Goal: Task Accomplishment & Management: Manage account settings

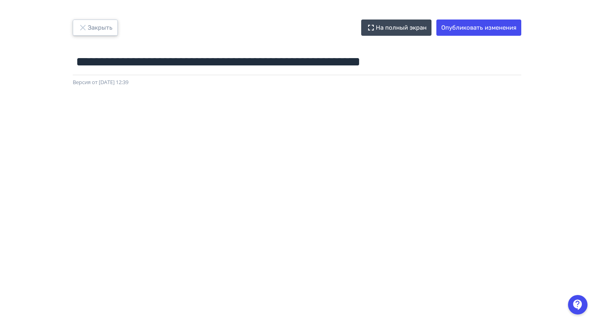
click at [94, 22] on button "Закрыть" at bounding box center [95, 28] width 45 height 16
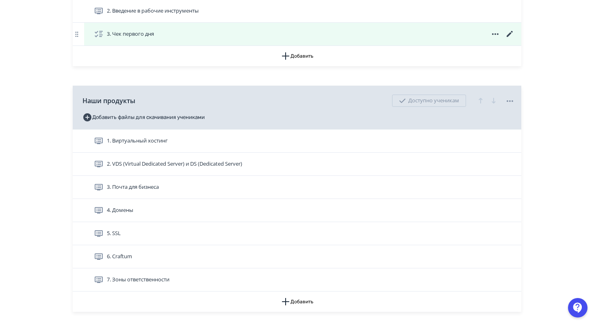
scroll to position [247, 0]
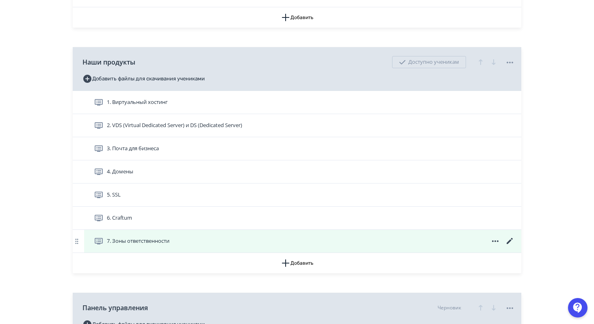
click at [505, 243] on icon at bounding box center [510, 242] width 10 height 10
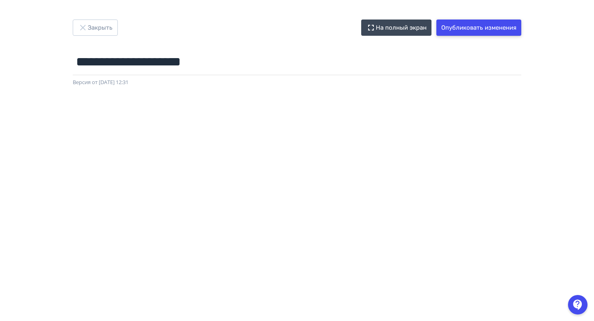
click at [474, 31] on button "Опубликовать изменения" at bounding box center [479, 28] width 85 height 16
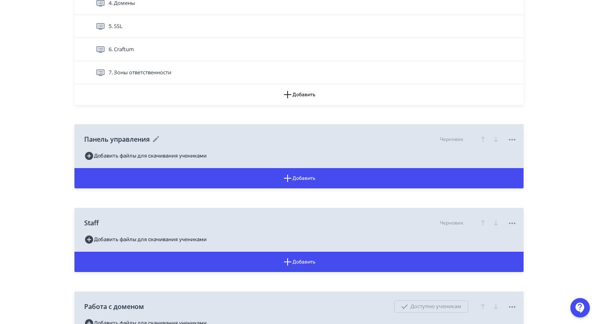
scroll to position [426, 0]
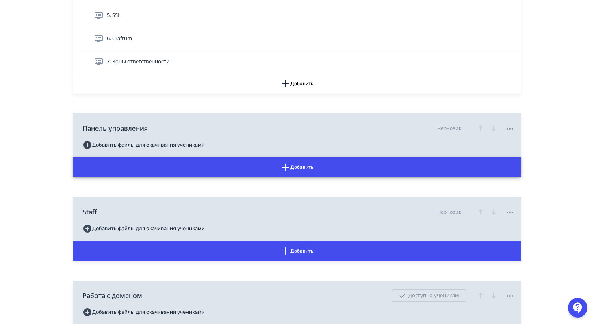
click at [190, 167] on button "Добавить" at bounding box center [297, 167] width 449 height 20
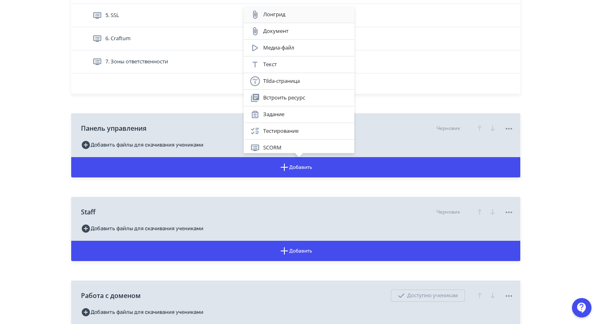
click at [296, 15] on div "Лонгрид" at bounding box center [299, 15] width 98 height 10
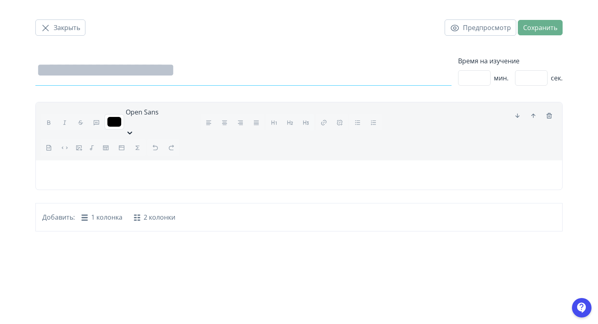
click at [115, 72] on input at bounding box center [243, 70] width 416 height 30
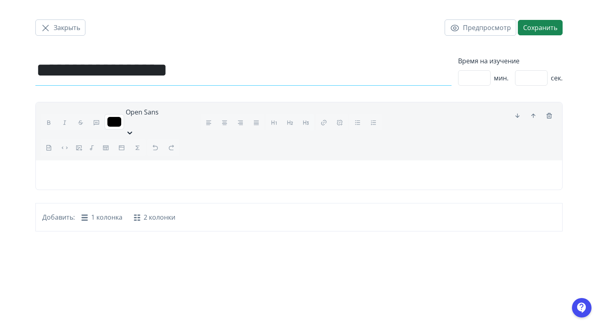
type input "**********"
click at [182, 167] on p at bounding box center [298, 172] width 513 height 10
click at [547, 28] on button "Сохранить" at bounding box center [539, 27] width 45 height 15
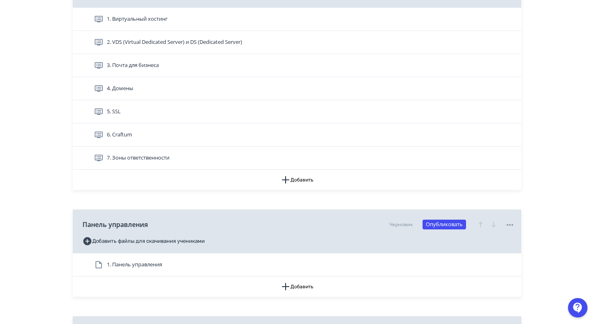
scroll to position [375, 0]
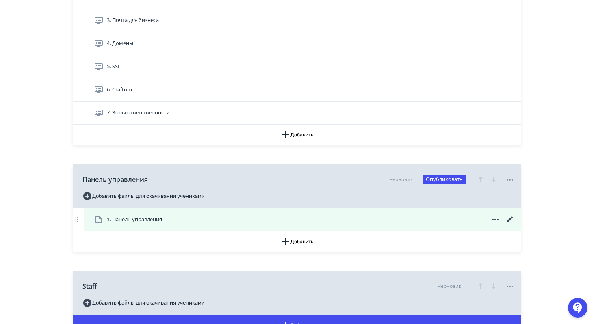
click at [324, 217] on div "1. Панель управления" at bounding box center [304, 220] width 421 height 10
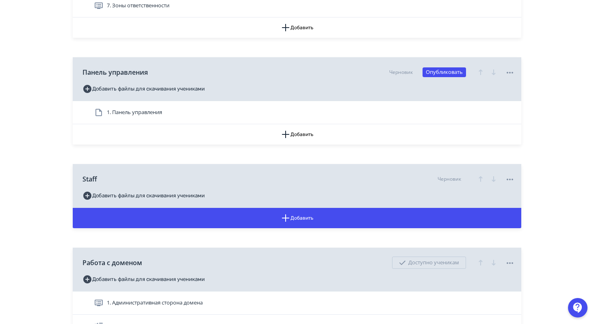
scroll to position [412, 0]
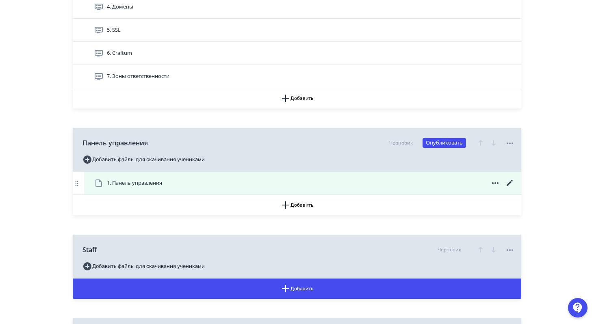
click at [510, 182] on icon at bounding box center [510, 183] width 6 height 6
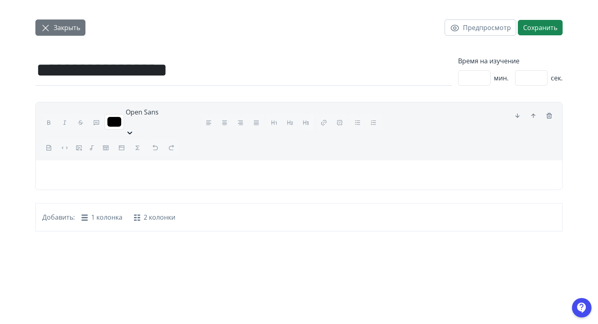
click at [50, 28] on icon "button" at bounding box center [46, 28] width 10 height 10
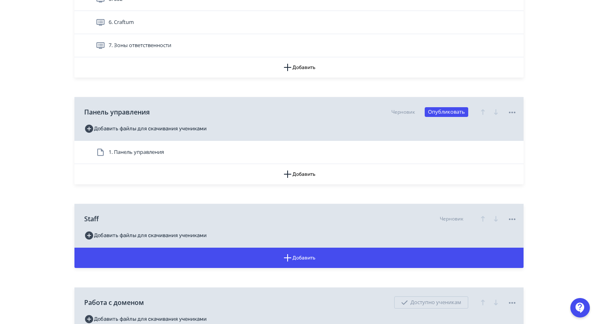
scroll to position [444, 0]
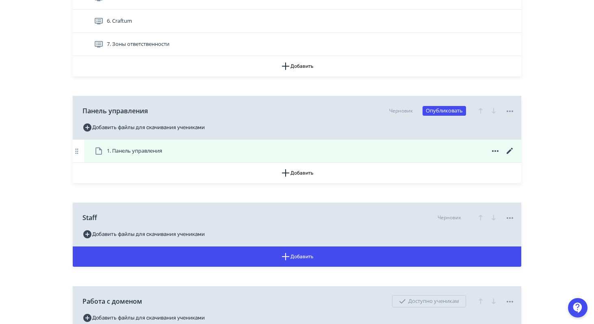
click at [497, 151] on icon at bounding box center [495, 151] width 7 height 2
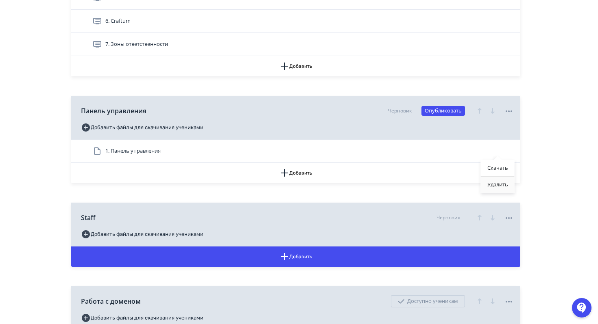
click at [504, 187] on div "Удалить" at bounding box center [497, 185] width 34 height 16
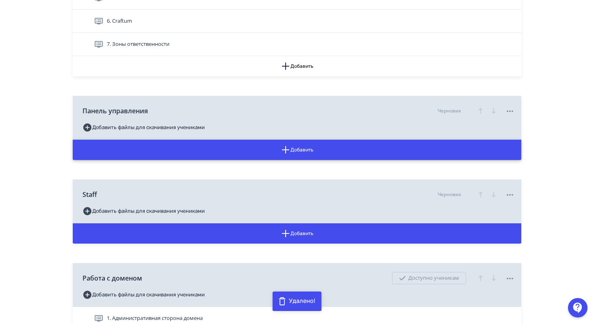
click at [298, 157] on button "Добавить" at bounding box center [297, 150] width 449 height 20
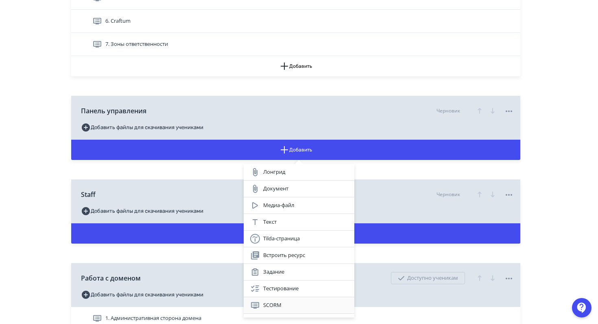
click at [276, 307] on div "SCORM" at bounding box center [299, 306] width 98 height 10
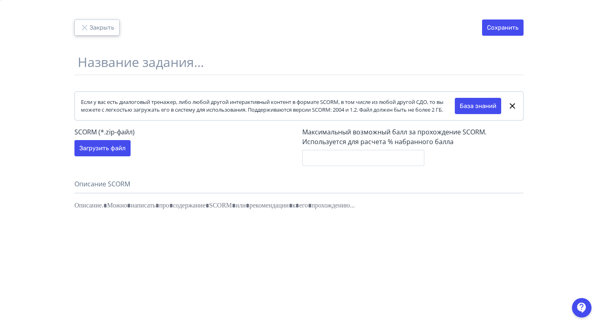
click at [95, 33] on button "Закрыть" at bounding box center [96, 28] width 45 height 16
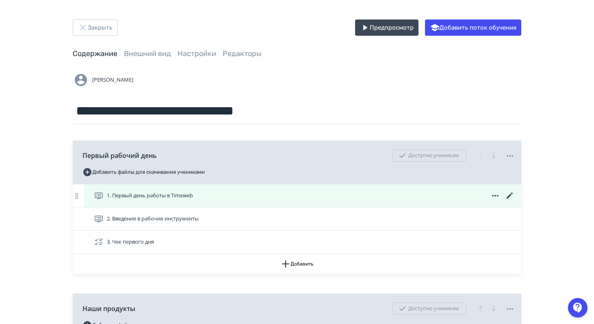
click at [496, 198] on icon at bounding box center [496, 196] width 10 height 10
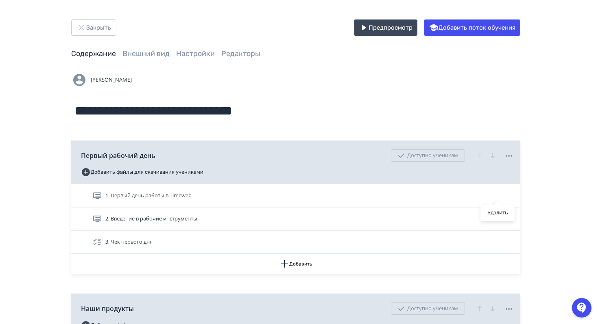
click at [442, 186] on div "Удалить" at bounding box center [299, 162] width 598 height 324
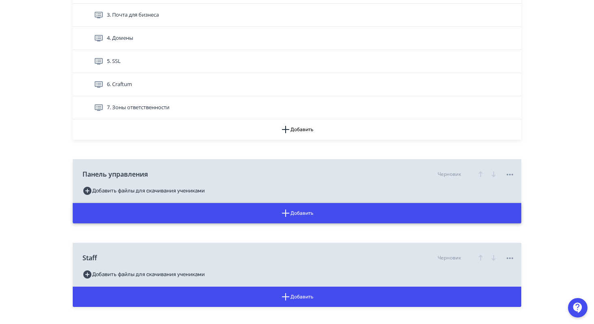
scroll to position [375, 0]
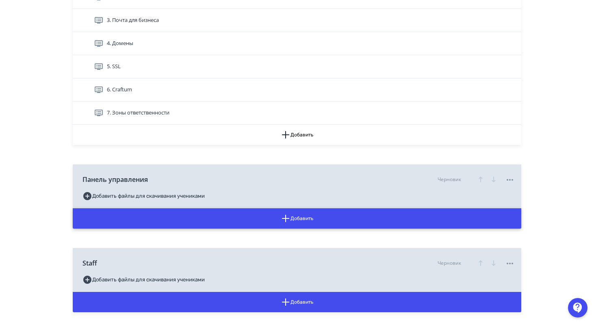
click at [309, 220] on button "Добавить" at bounding box center [297, 219] width 449 height 20
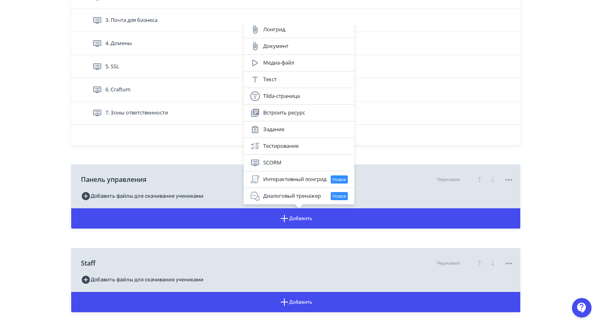
click at [386, 150] on div "Лонгрид Документ Медиа-файл Текст Tilda-страница Встроить ресурс Задание Тестир…" at bounding box center [299, 162] width 598 height 324
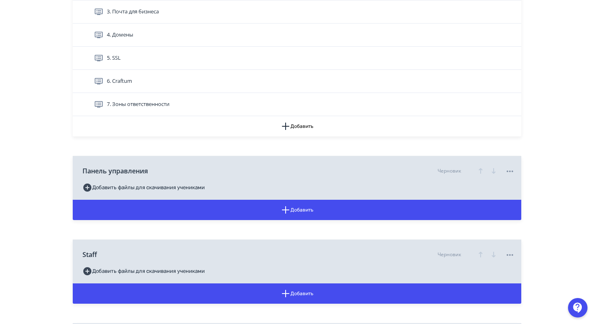
scroll to position [398, 0]
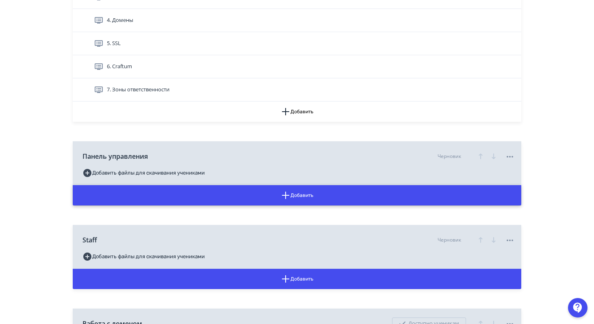
click at [185, 197] on button "Добавить" at bounding box center [297, 195] width 449 height 20
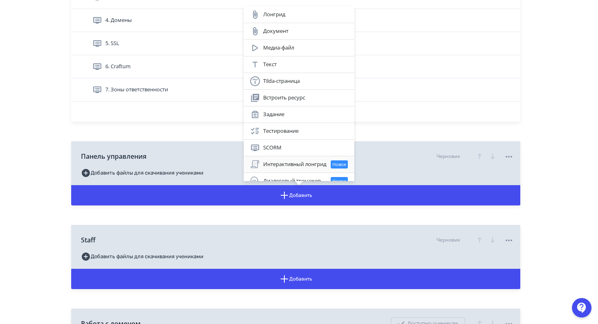
click at [293, 165] on div "Интерактивный лонгрид Новое" at bounding box center [299, 165] width 98 height 10
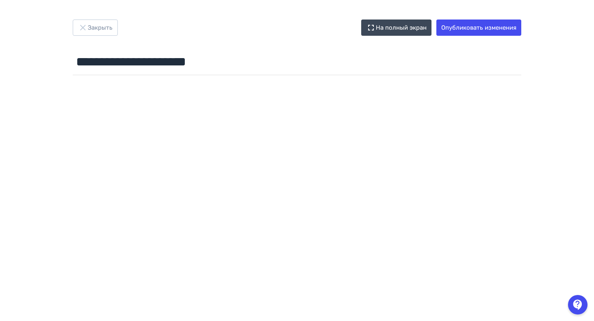
click at [248, 90] on div at bounding box center [297, 261] width 594 height 366
click at [475, 27] on button "Опубликовать изменения" at bounding box center [479, 28] width 85 height 16
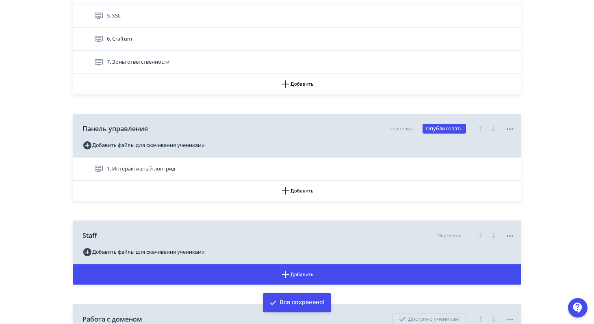
scroll to position [425, 0]
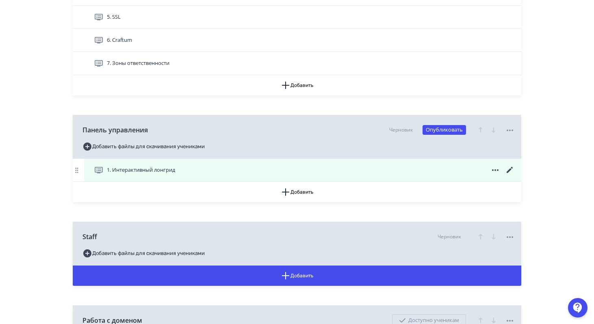
click at [513, 171] on icon at bounding box center [510, 170] width 10 height 10
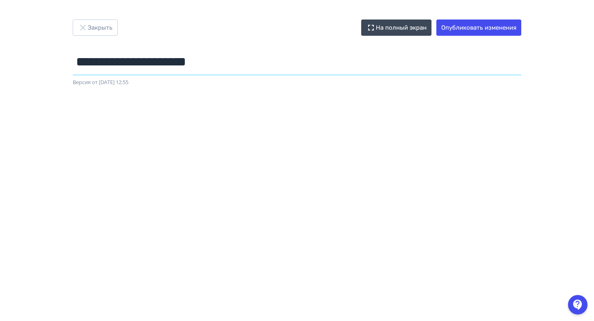
drag, startPoint x: 245, startPoint y: 60, endPoint x: 76, endPoint y: 54, distance: 169.2
click at [76, 54] on input "**********" at bounding box center [297, 62] width 449 height 26
paste input "text"
click at [243, 67] on input "**********" at bounding box center [297, 62] width 449 height 26
type input "**********"
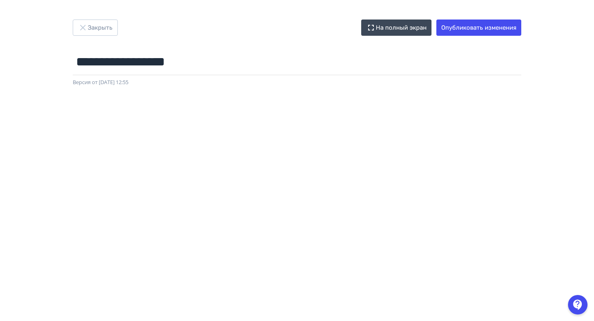
click at [258, 87] on div at bounding box center [297, 270] width 594 height 366
click at [210, 63] on input "**********" at bounding box center [297, 62] width 449 height 26
click at [248, 78] on form "**********" at bounding box center [297, 68] width 449 height 38
click at [328, 72] on input "**********" at bounding box center [297, 62] width 449 height 26
click at [337, 93] on div at bounding box center [297, 270] width 594 height 366
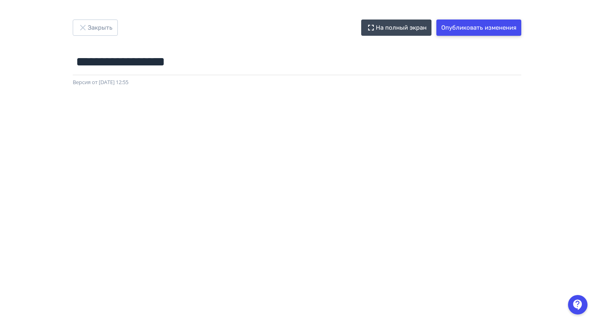
click at [463, 28] on button "Опубликовать изменения" at bounding box center [479, 28] width 85 height 16
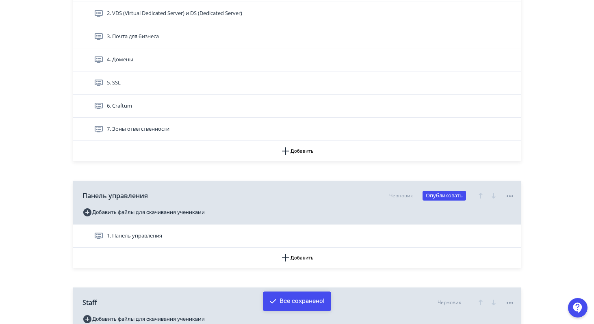
scroll to position [359, 0]
click at [293, 261] on button "Добавить" at bounding box center [297, 258] width 449 height 20
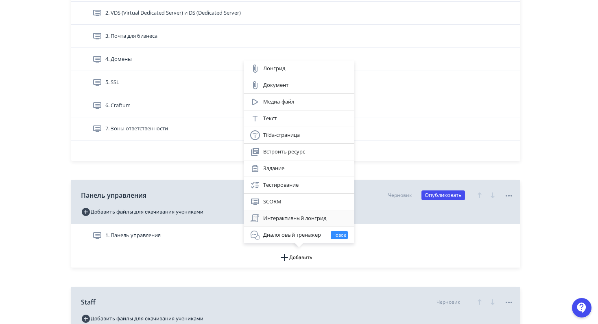
click at [287, 221] on div "Интерактивный лонгрид" at bounding box center [299, 219] width 98 height 10
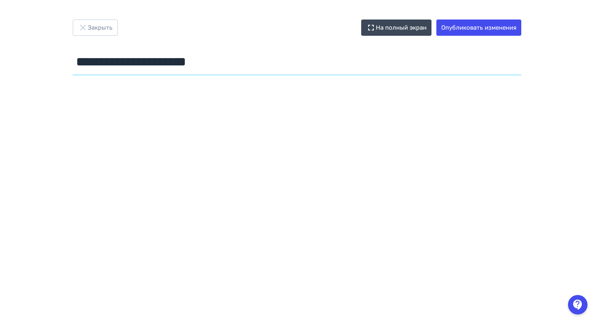
drag, startPoint x: 241, startPoint y: 60, endPoint x: 78, endPoint y: 67, distance: 163.5
click at [78, 67] on input "**********" at bounding box center [297, 62] width 449 height 26
type input "**********"
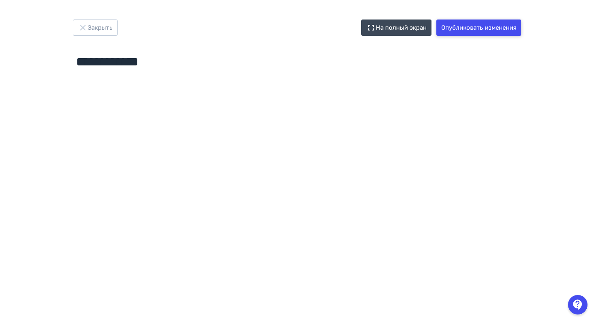
click at [467, 29] on button "Опубликовать изменения" at bounding box center [479, 28] width 85 height 16
